Goal: Download file/media

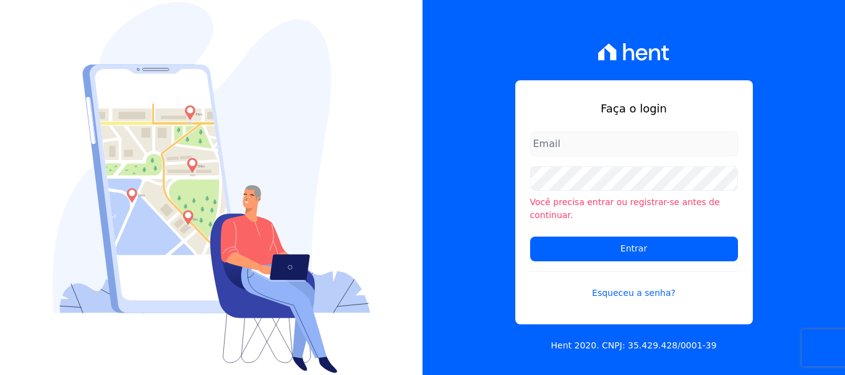
type input "[EMAIL_ADDRESS][DOMAIN_NAME]"
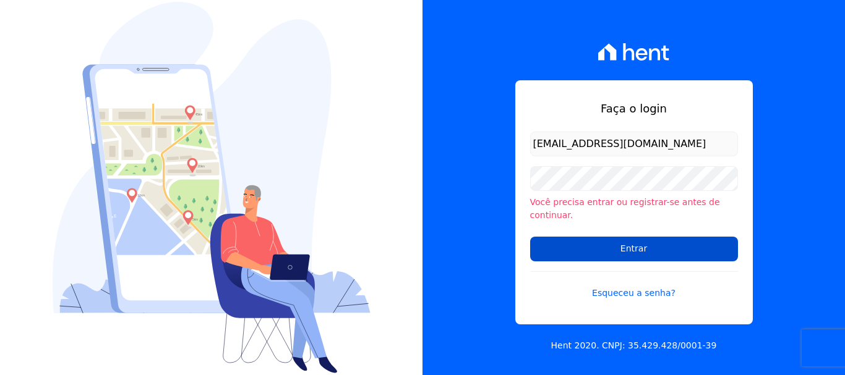
drag, startPoint x: 0, startPoint y: 0, endPoint x: 728, endPoint y: 245, distance: 768.5
click at [728, 245] on input "Entrar" at bounding box center [634, 249] width 208 height 25
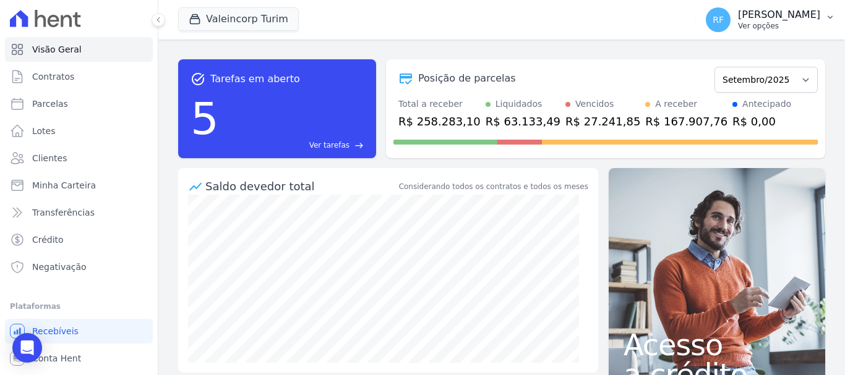
click at [759, 17] on p "Rafaela Fagundes" at bounding box center [779, 15] width 82 height 12
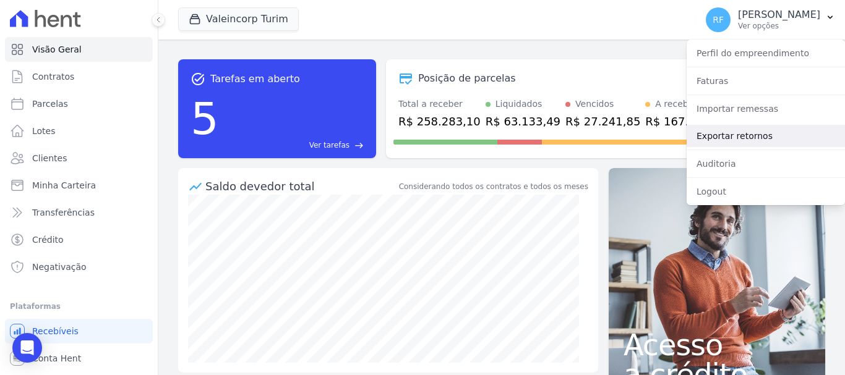
click at [754, 145] on link "Exportar retornos" at bounding box center [765, 136] width 158 height 22
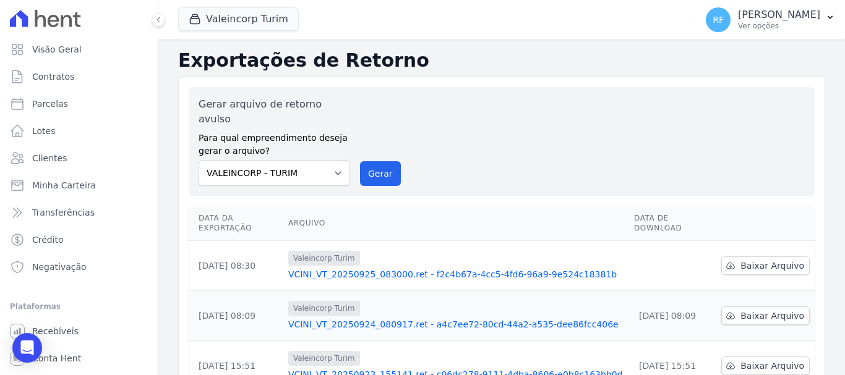
click at [759, 251] on td "Baixar Arquivo" at bounding box center [765, 266] width 98 height 50
click at [760, 260] on span "Baixar Arquivo" at bounding box center [772, 266] width 64 height 12
